Goal: Transaction & Acquisition: Purchase product/service

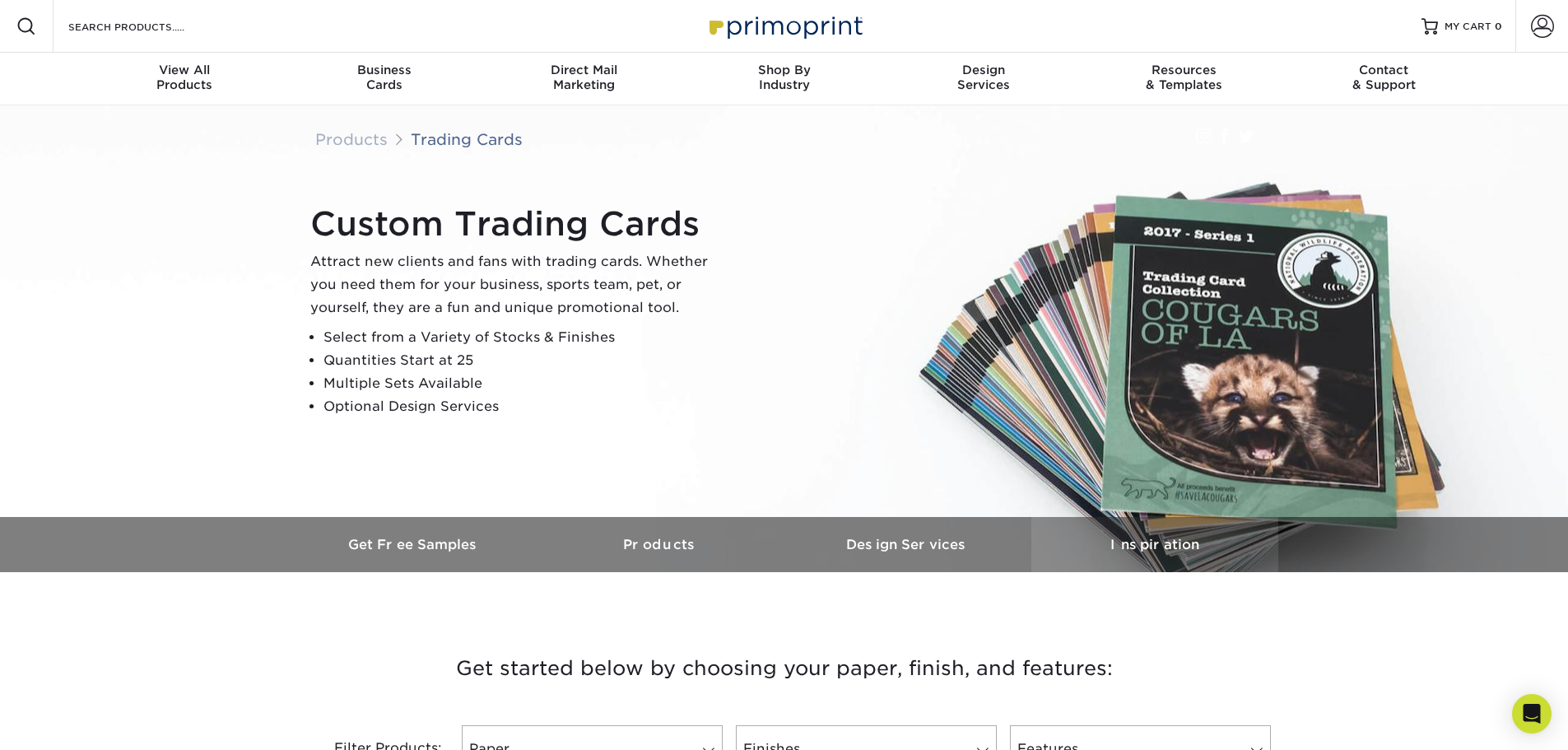
click at [1163, 539] on h3 "Inspiration" at bounding box center [1155, 545] width 247 height 15
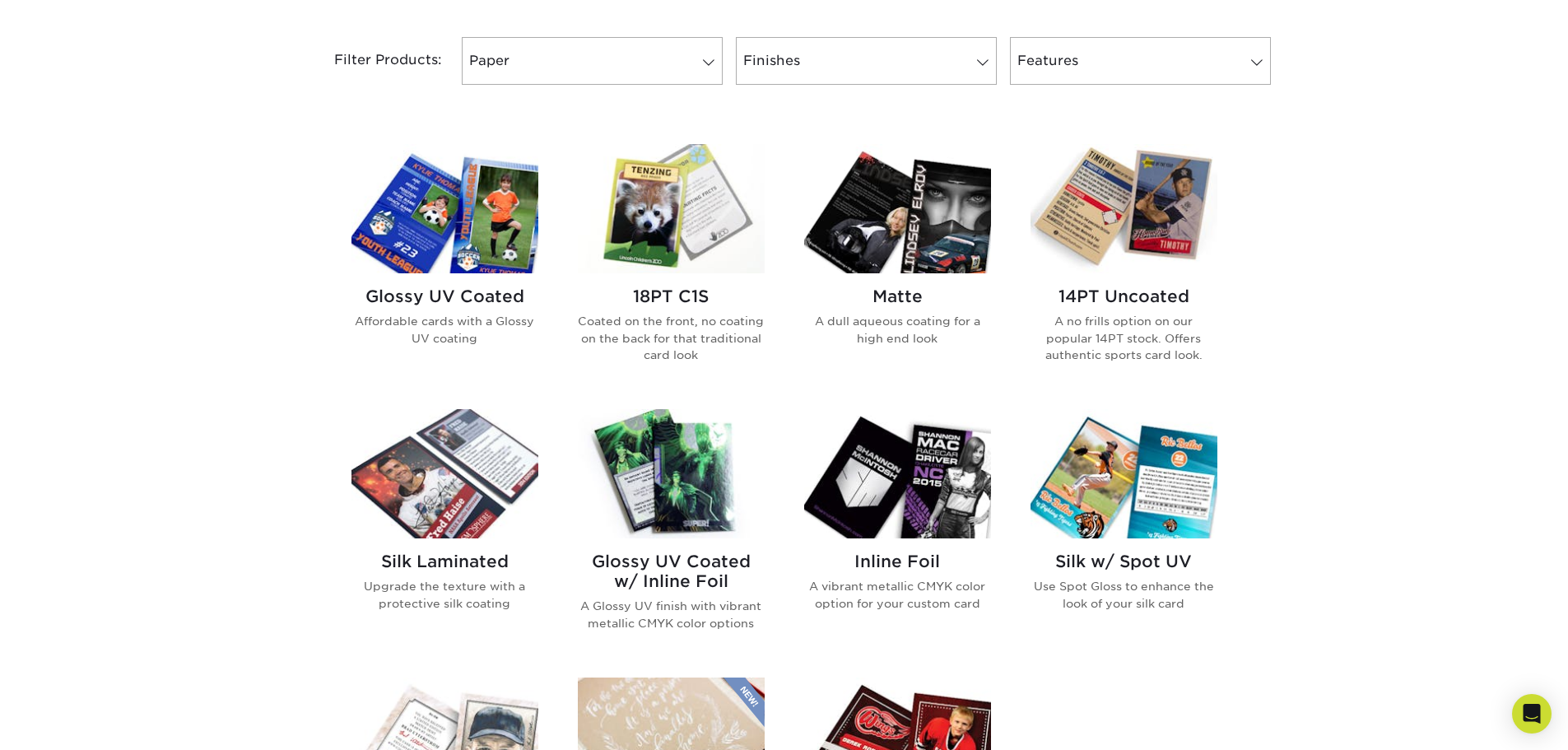
scroll to position [667, 0]
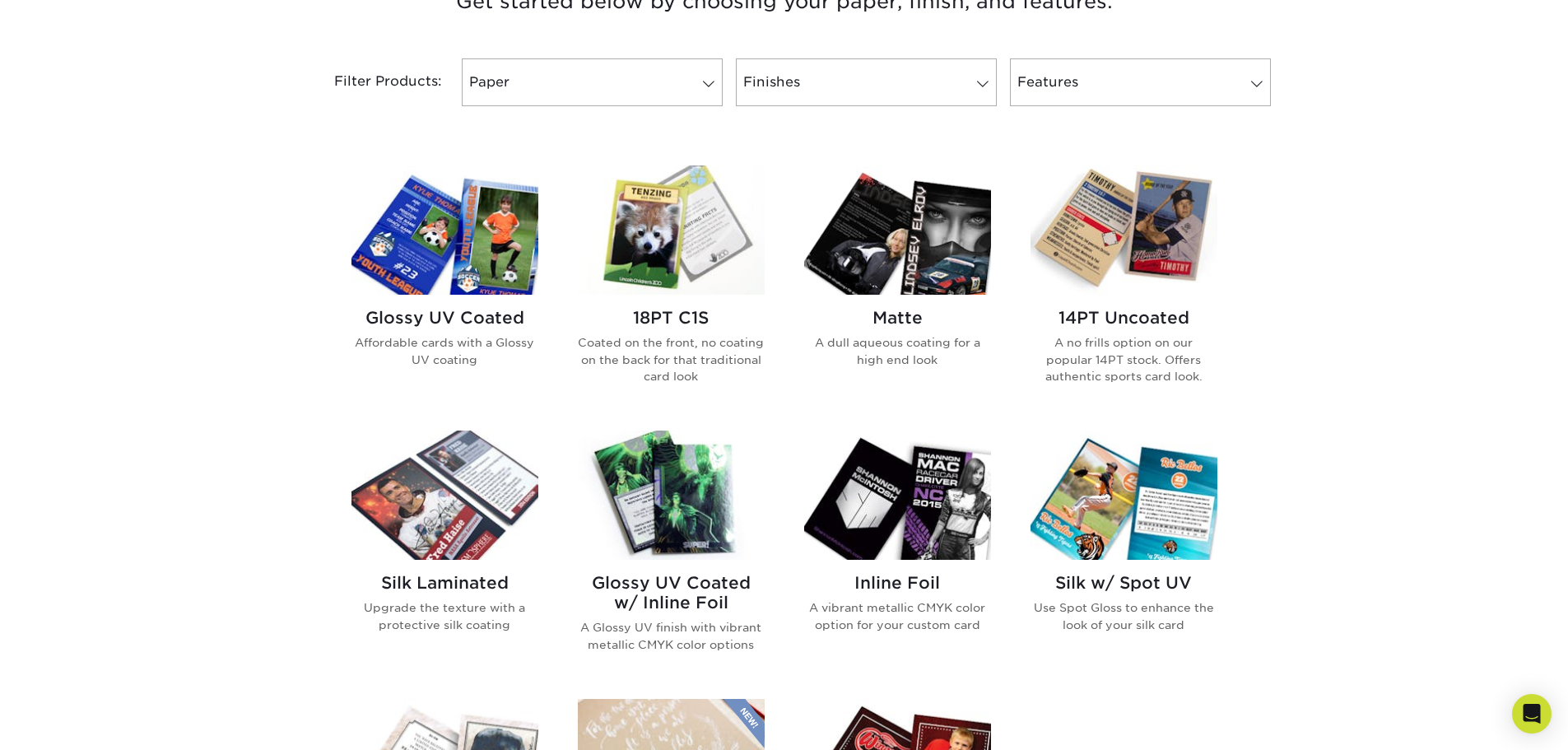
click at [660, 235] on img at bounding box center [671, 230] width 187 height 129
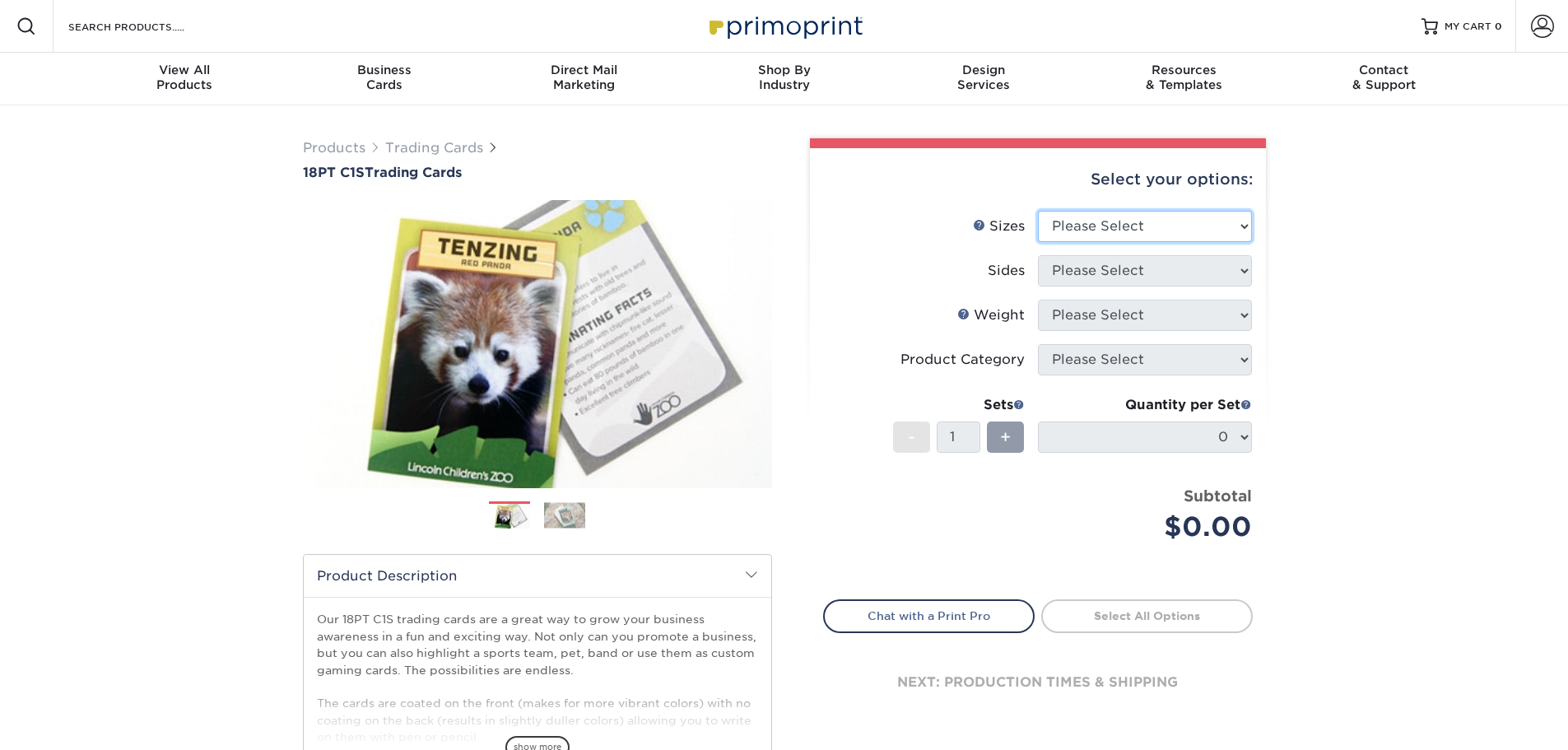
click at [1188, 234] on select "Please Select 2.5" x 3.5"" at bounding box center [1144, 226] width 214 height 31
select select "2.50x3.50"
click at [1038, 211] on select "Please Select 2.5" x 3.5"" at bounding box center [1144, 226] width 214 height 31
click at [1153, 268] on select "Please Select Print Both Sides Print Front Only" at bounding box center [1144, 271] width 214 height 31
select select "13abbda7-1d64-4f25-8bb2-c179b224825d"
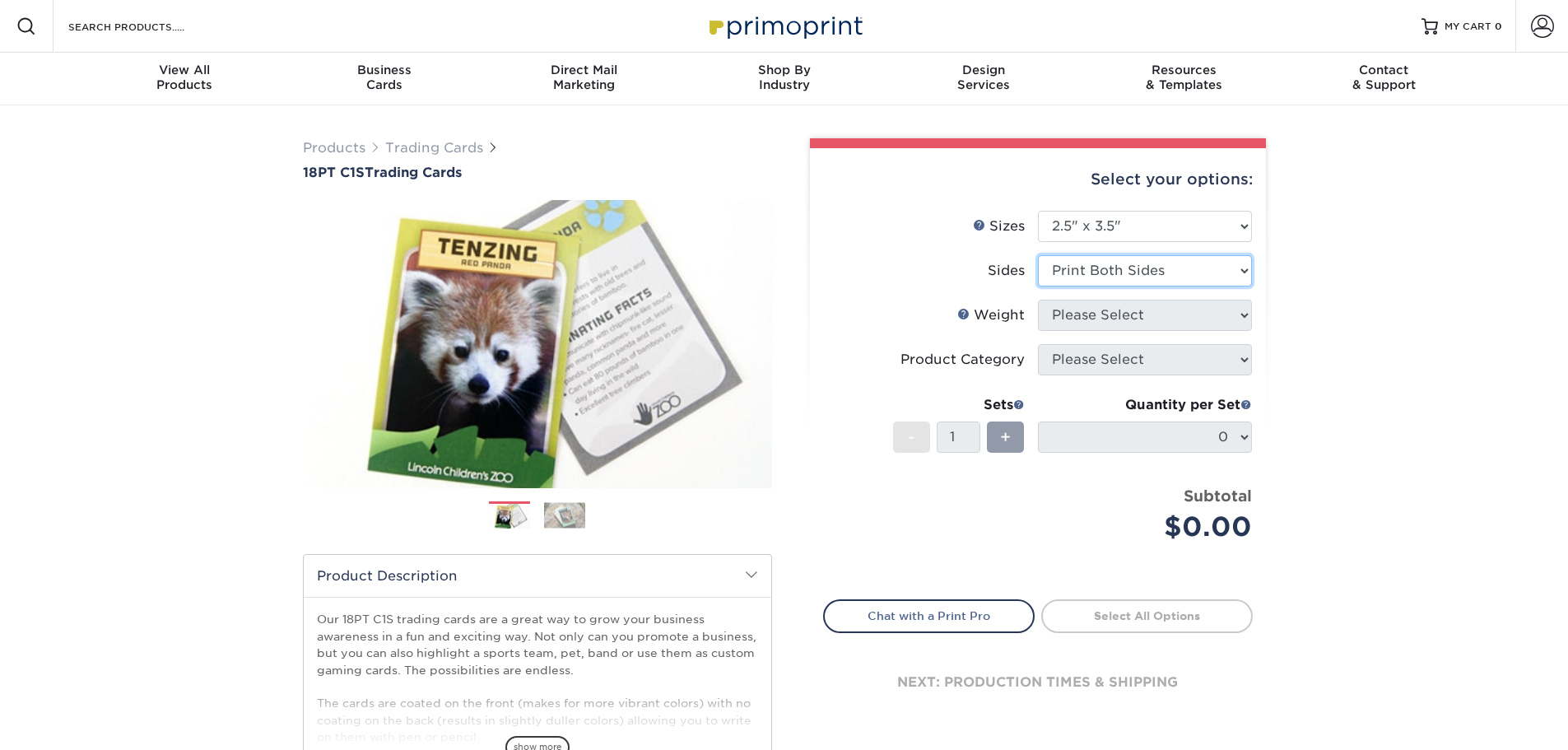
click at [1038, 256] on select "Please Select Print Both Sides Print Front Only" at bounding box center [1144, 271] width 214 height 31
click at [1170, 309] on select "Please Select 18PT C1S" at bounding box center [1144, 315] width 214 height 31
select select "18PTC1S"
click at [1038, 299] on select "Please Select 18PT C1S" at bounding box center [1144, 315] width 214 height 31
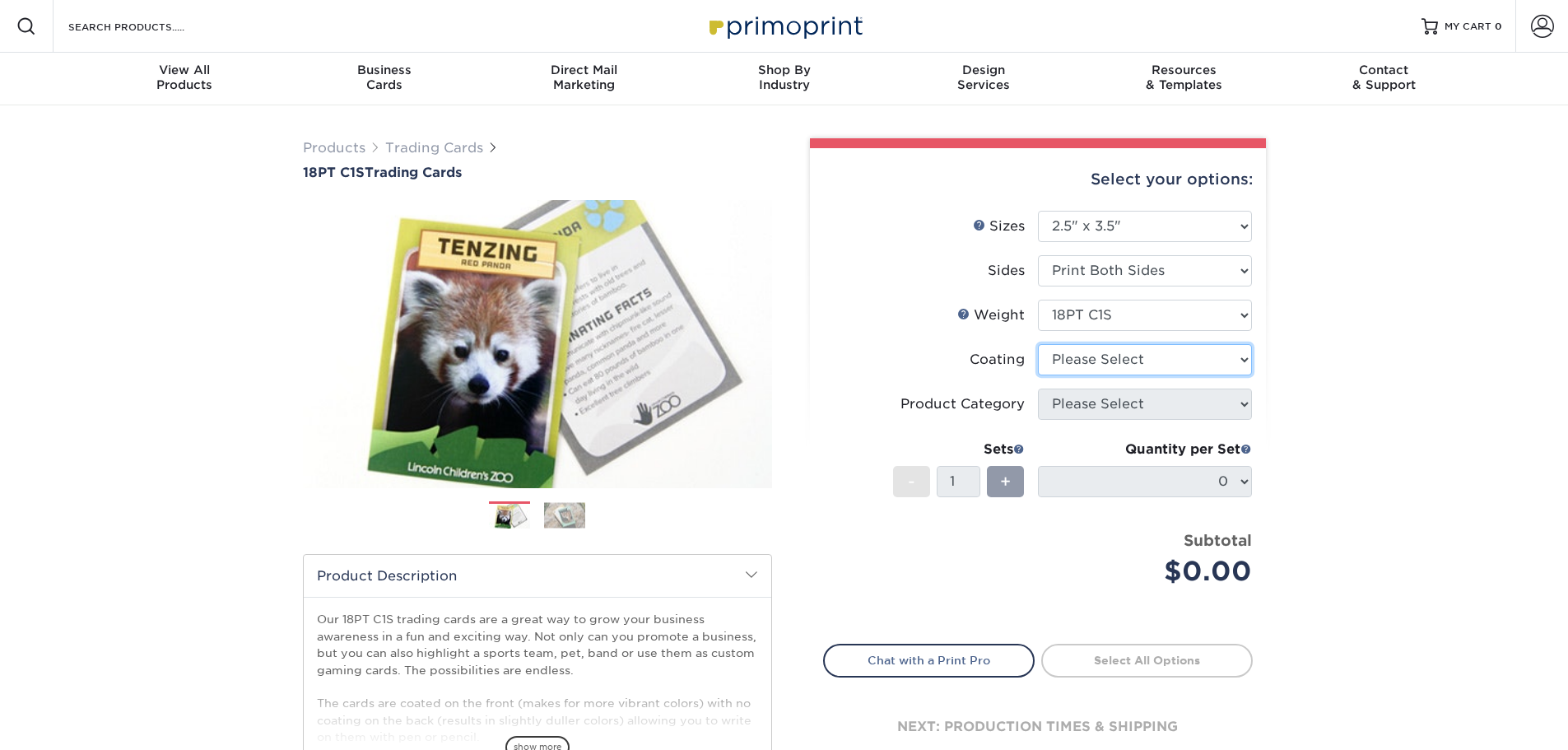
click at [1148, 364] on select at bounding box center [1144, 359] width 214 height 31
select select "1e8116af-acfc-44b1-83dc-8181aa338834"
click at [1038, 344] on select at bounding box center [1144, 359] width 214 height 31
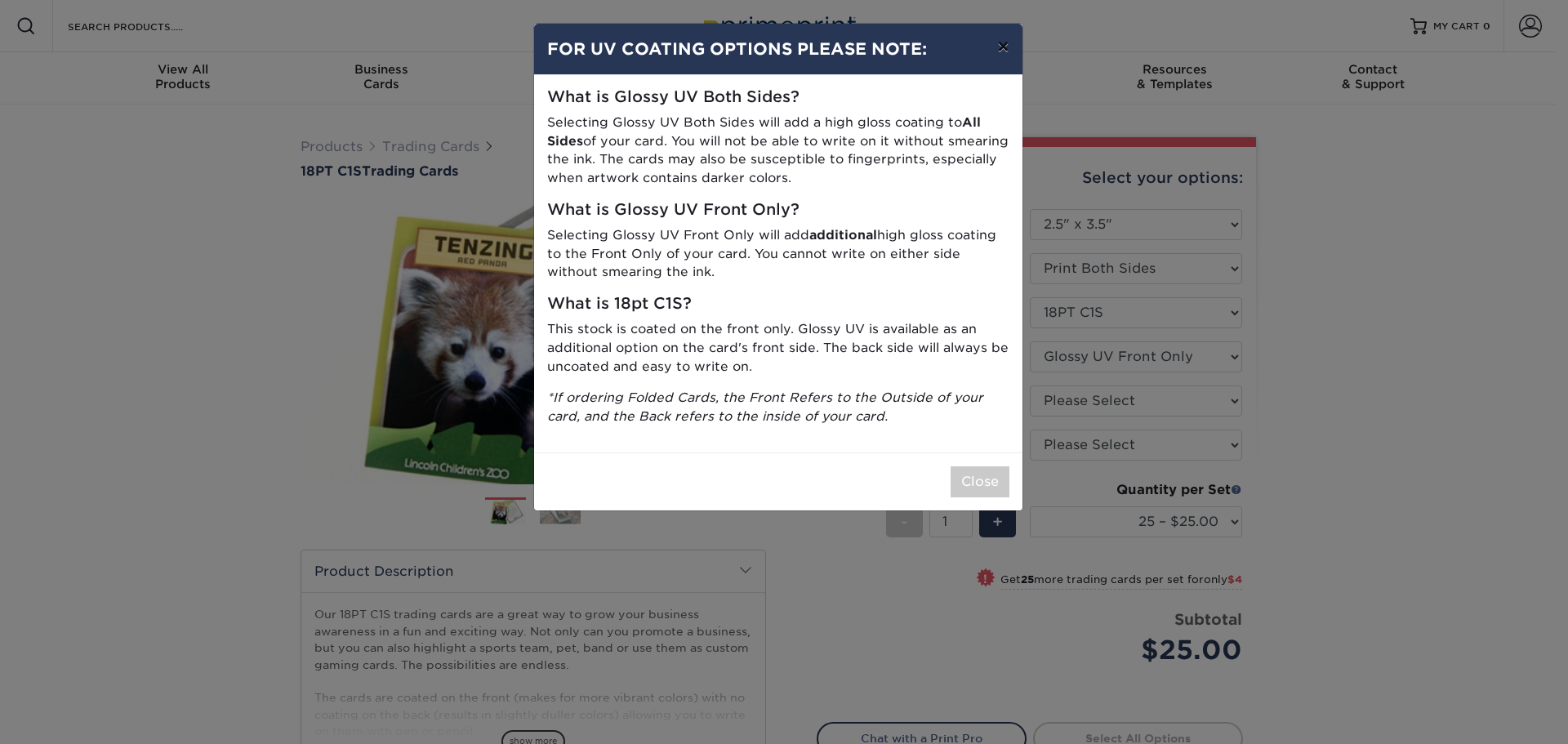
click at [1001, 44] on button "×" at bounding box center [1003, 46] width 38 height 46
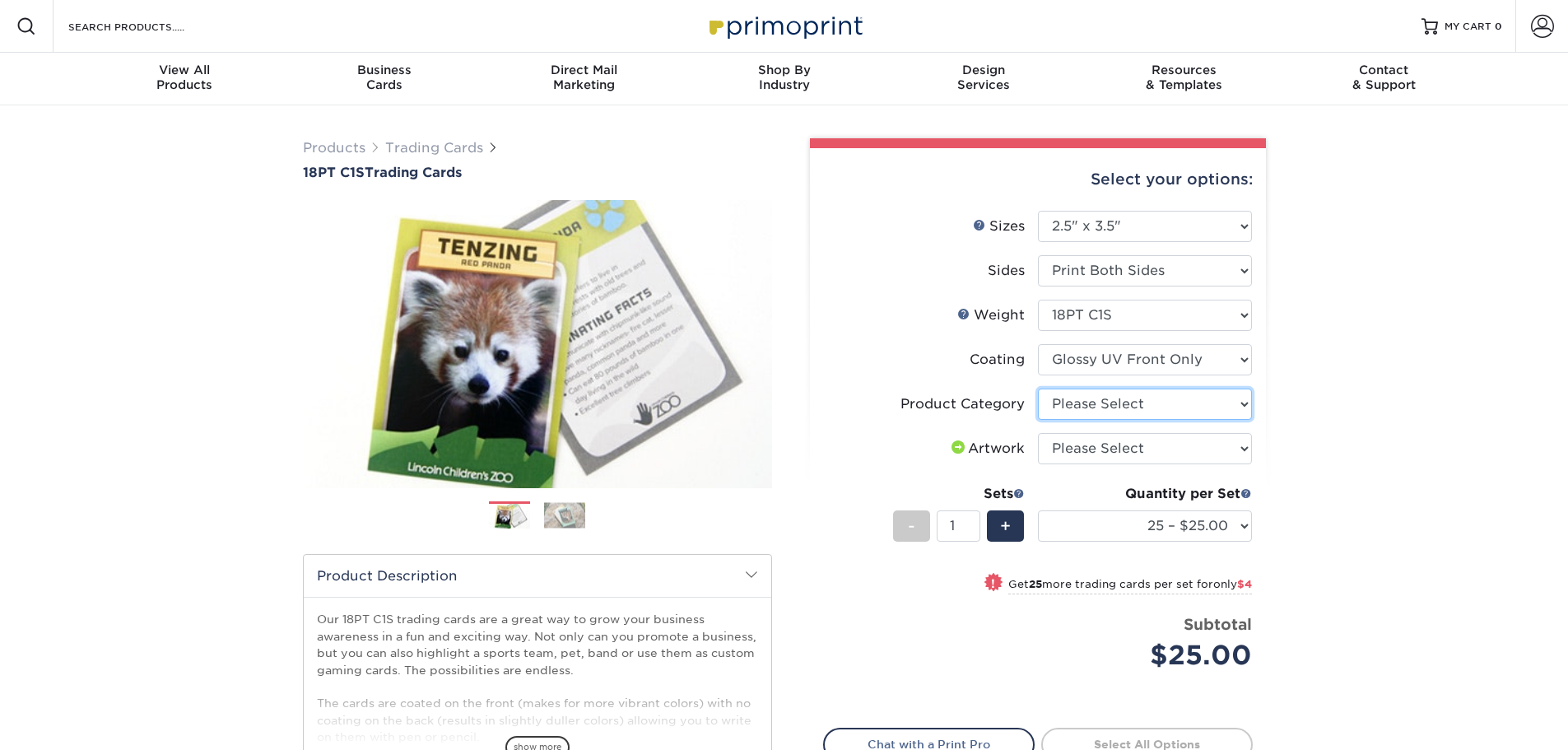
click at [1139, 408] on select "Please Select Trading Cards" at bounding box center [1144, 404] width 214 height 31
select select "c2f9bce9-36c2-409d-b101-c29d9d031e18"
click at [1038, 389] on select "Please Select Trading Cards" at bounding box center [1144, 404] width 214 height 31
click at [1133, 451] on select "Please Select I will upload files I need a design - $100" at bounding box center [1144, 449] width 214 height 31
select select "upload"
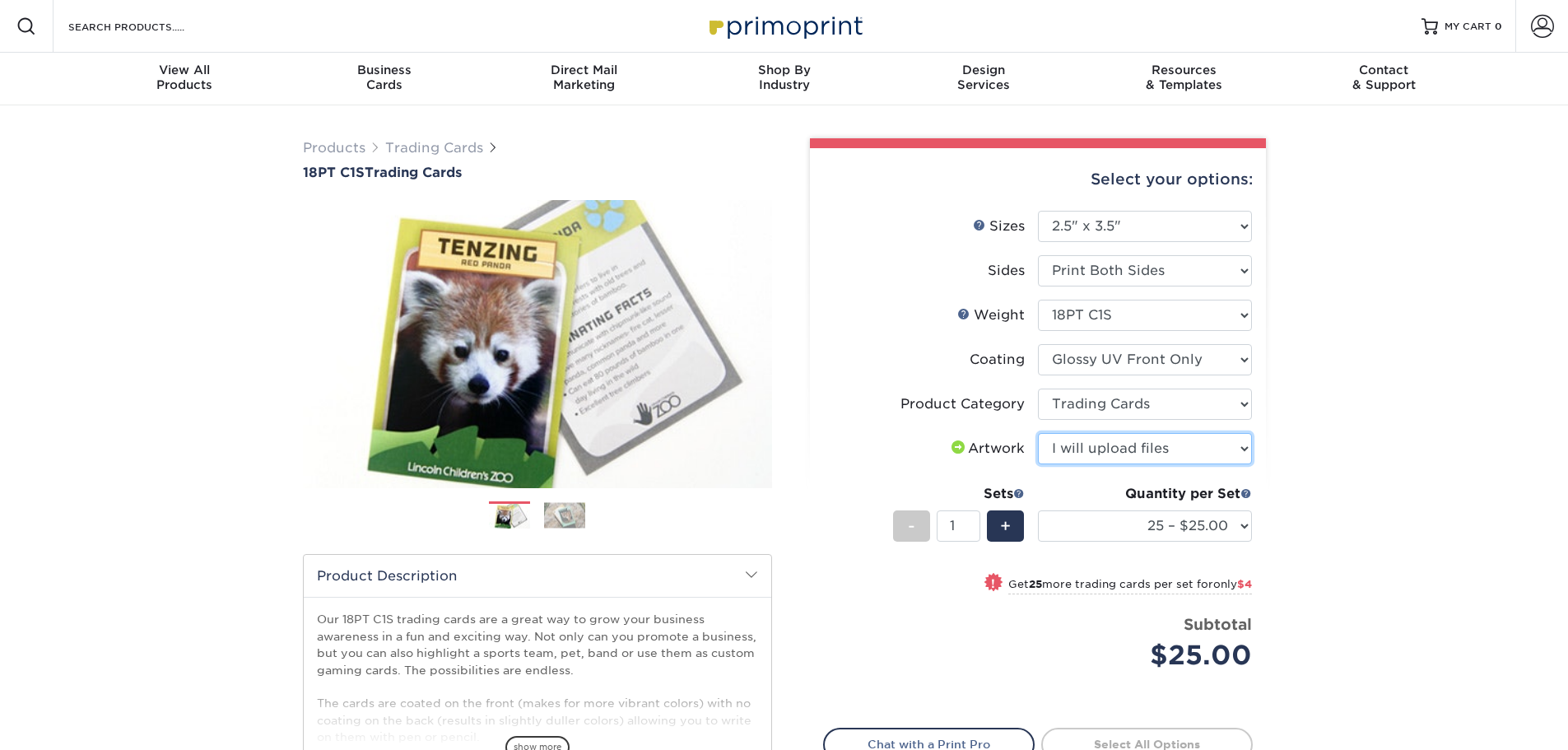
click at [1038, 433] on select "Please Select I will upload files I need a design - $100" at bounding box center [1144, 449] width 214 height 31
click at [1349, 497] on div "Products Trading Cards 18PT C1S Trading Cards Previous Next show more" at bounding box center [784, 536] width 1568 height 862
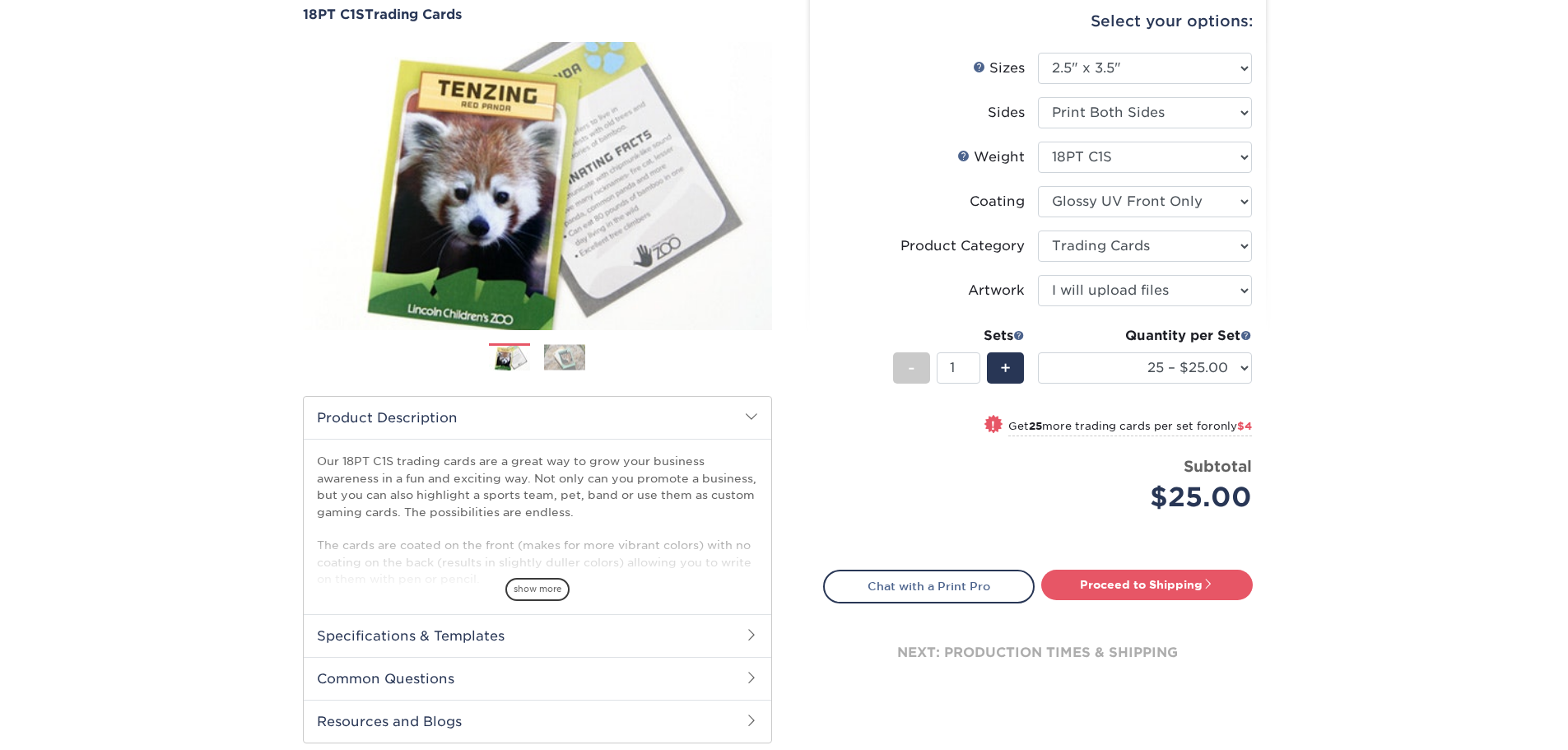
scroll to position [164, 0]
